Goal: Task Accomplishment & Management: Manage account settings

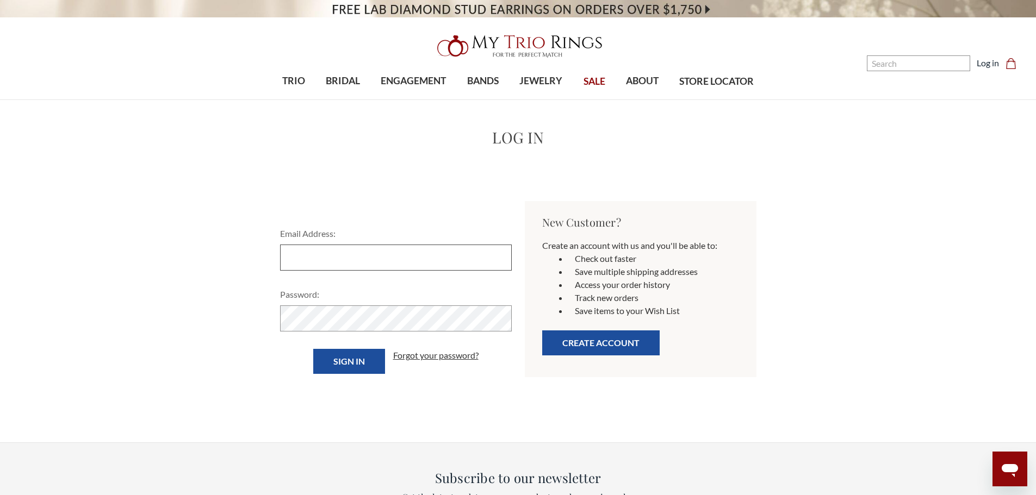
click at [353, 255] on input "Email Address:" at bounding box center [396, 258] width 232 height 26
type input "[EMAIL_ADDRESS][DOMAIN_NAME]"
click at [427, 357] on link "Forgot your password?" at bounding box center [435, 355] width 85 height 13
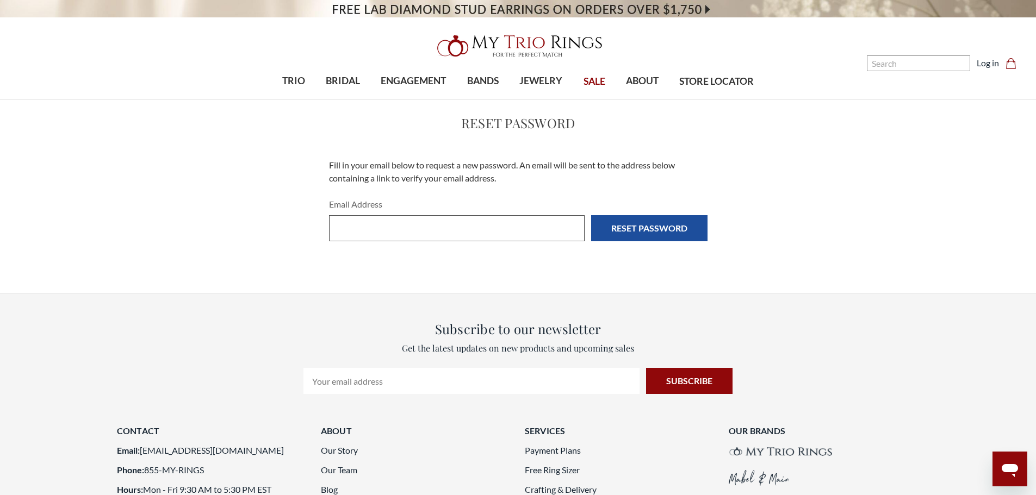
click at [371, 226] on input "Email Address" at bounding box center [457, 228] width 256 height 26
type input "[EMAIL_ADDRESS][DOMAIN_NAME]"
click at [648, 227] on input "Reset Password" at bounding box center [649, 228] width 116 height 26
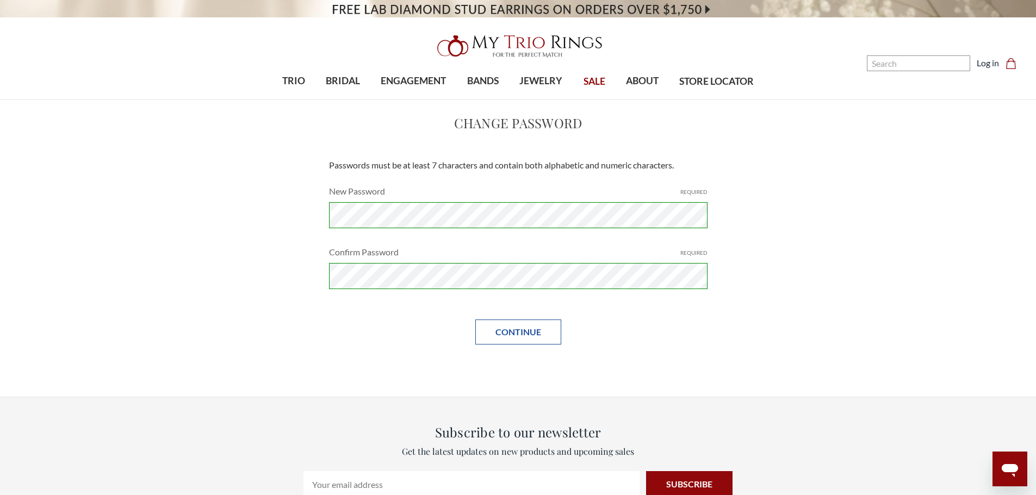
click at [518, 326] on input "Continue" at bounding box center [518, 332] width 86 height 25
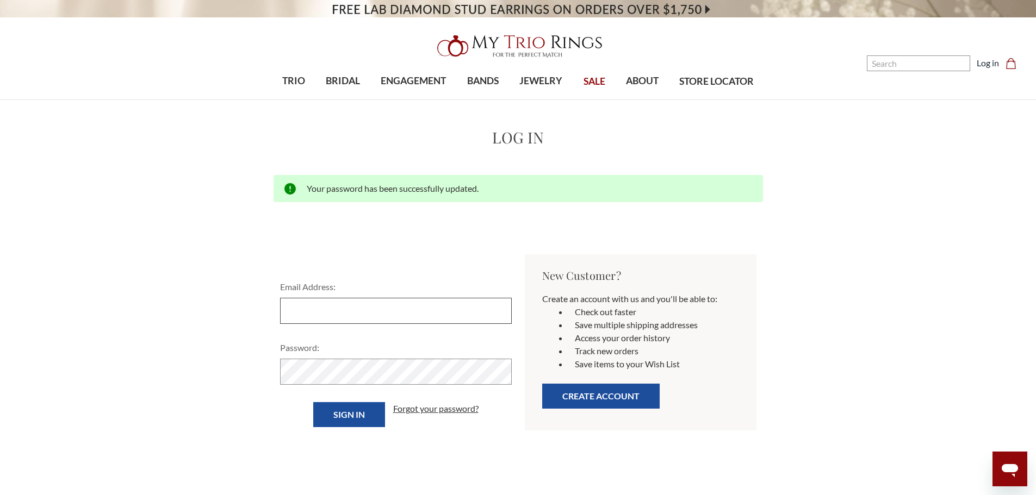
click at [383, 306] on input "Email Address:" at bounding box center [396, 311] width 232 height 26
type input "[EMAIL_ADDRESS][DOMAIN_NAME]"
click at [361, 408] on input "Sign in" at bounding box center [349, 414] width 72 height 25
